Goal: Task Accomplishment & Management: Use online tool/utility

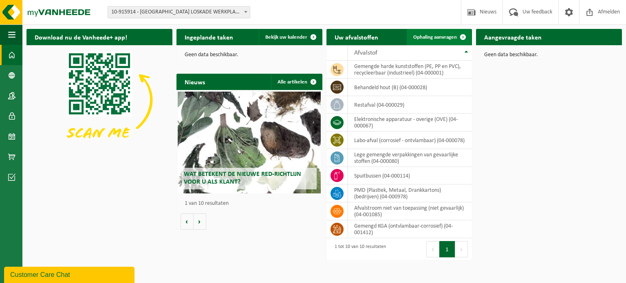
click at [462, 35] on span at bounding box center [463, 37] width 16 height 16
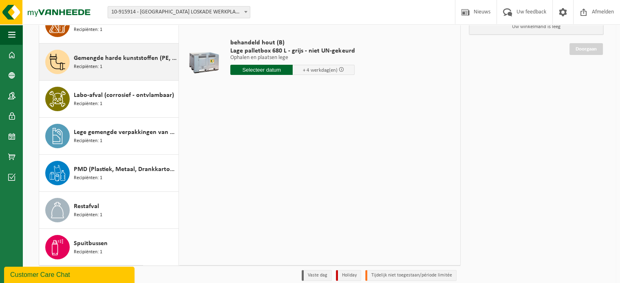
scroll to position [82, 0]
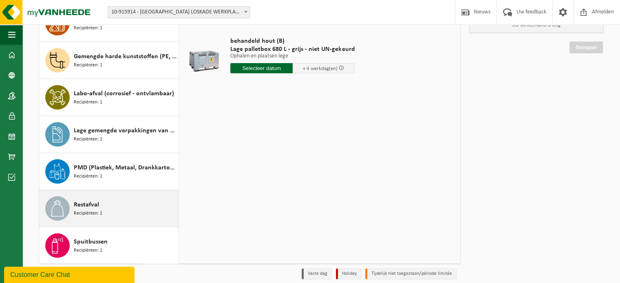
click at [106, 205] on div "Restafval Recipiënten: 1" at bounding box center [125, 209] width 103 height 24
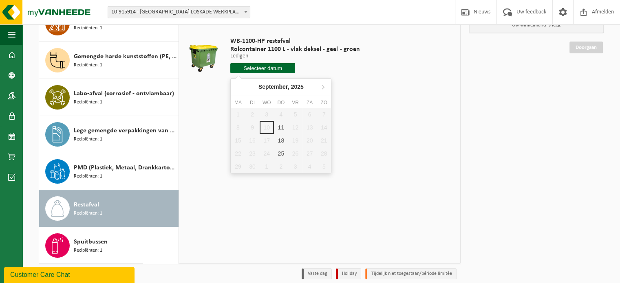
click at [266, 68] on input "text" at bounding box center [262, 68] width 65 height 10
click at [281, 127] on div "11" at bounding box center [281, 127] width 14 height 13
type input "Van [DATE]"
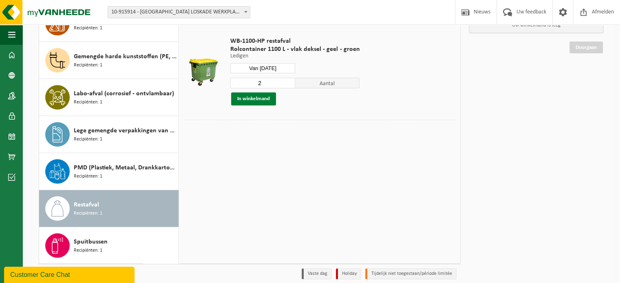
click at [255, 98] on button "In winkelmand" at bounding box center [253, 99] width 45 height 13
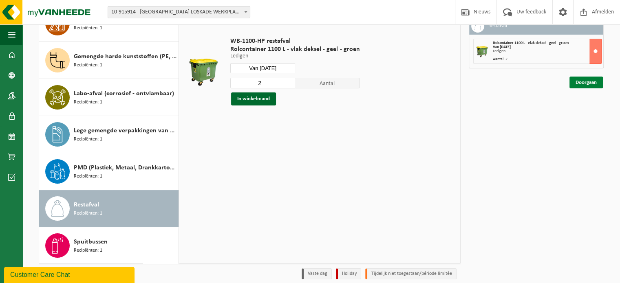
click at [579, 84] on link "Doorgaan" at bounding box center [586, 83] width 33 height 12
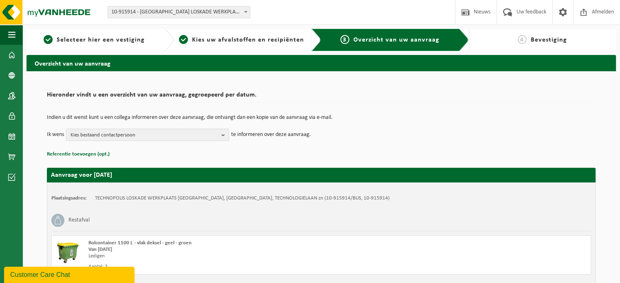
scroll to position [66, 0]
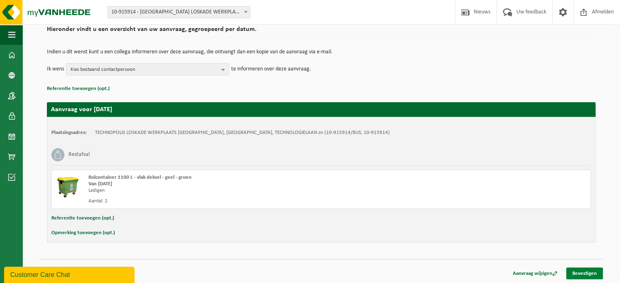
click at [579, 270] on link "Bevestigen" at bounding box center [584, 274] width 37 height 12
